Goal: Task Accomplishment & Management: Complete application form

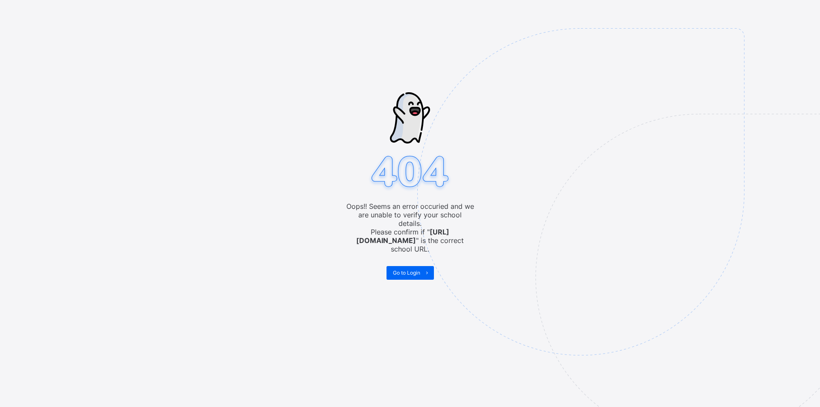
click at [339, 196] on div "Oops!! Seems an error occuried and we are unable to verify your school details.…" at bounding box center [410, 203] width 820 height 407
